Goal: Task Accomplishment & Management: Manage account settings

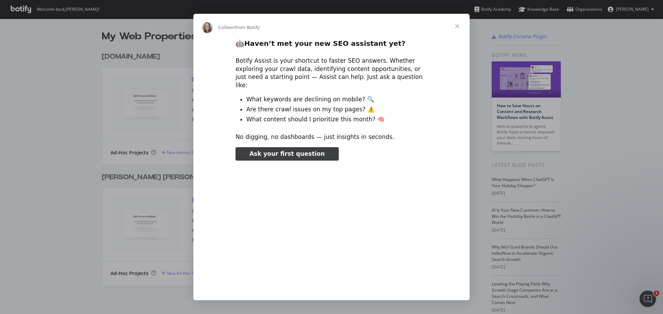
type input "344812"
click at [457, 27] on span "Close" at bounding box center [457, 26] width 25 height 25
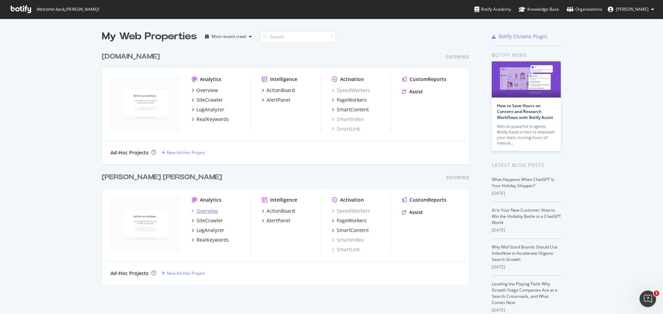
click at [205, 212] on div "Overview" at bounding box center [206, 211] width 21 height 7
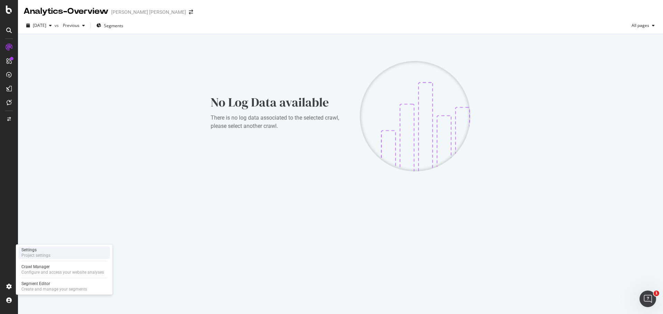
click at [27, 251] on div "Settings" at bounding box center [35, 251] width 29 height 6
